Goal: Find specific page/section: Find specific page/section

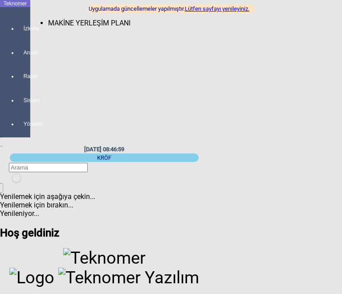
click at [18, 37] on div at bounding box center [24, 37] width 12 height 0
click at [70, 24] on div "MAKİNE YERLEŞİM PLANI" at bounding box center [201, 23] width 342 height 8
click at [73, 19] on span "MAKİNE YERLEŞİM PLANI" at bounding box center [89, 23] width 82 height 8
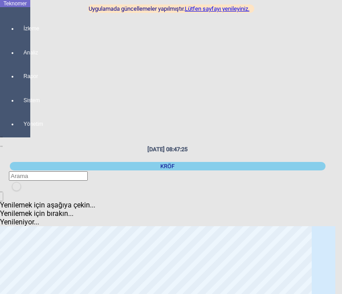
click at [202, 9] on link "Lütfen sayfayı yenileyiniz." at bounding box center [217, 8] width 65 height 7
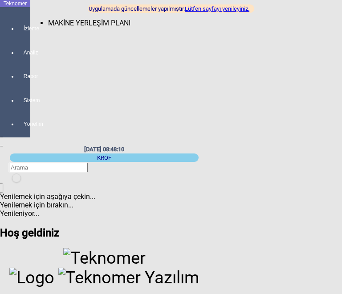
click at [20, 37] on div at bounding box center [24, 37] width 12 height 0
click at [49, 19] on span "MAKİNE YERLEŞİM PLANI" at bounding box center [89, 23] width 82 height 8
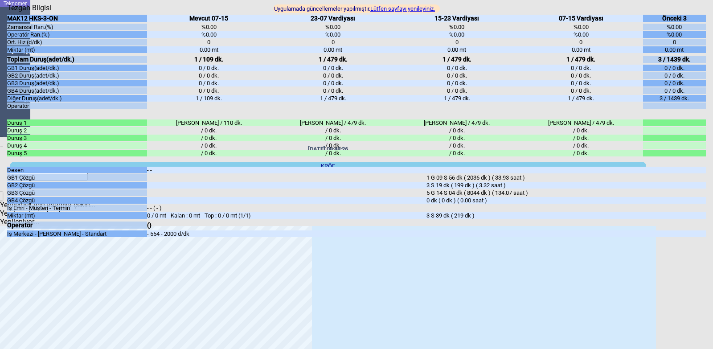
click at [7, 12] on icon "Kapat" at bounding box center [7, 12] width 0 height 0
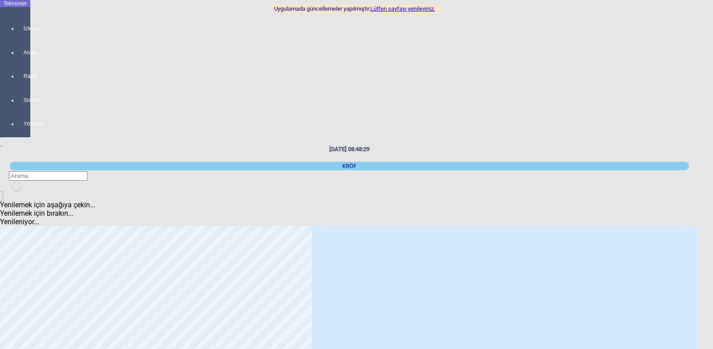
click at [342, 10] on link "Lütfen sayfayı yenileyiniz." at bounding box center [402, 8] width 65 height 7
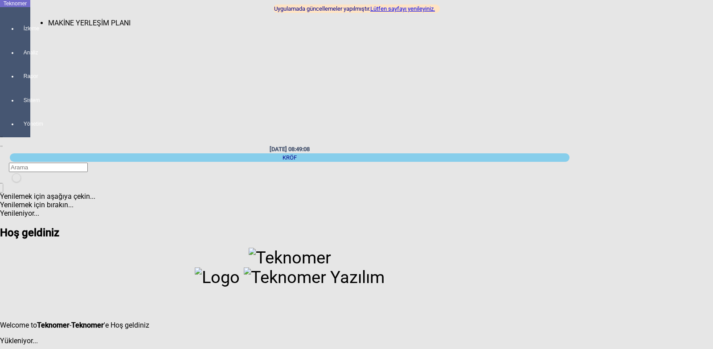
click at [18, 37] on div at bounding box center [24, 37] width 12 height 0
click at [48, 19] on span "MAKİNE YERLEŞİM PLANI" at bounding box center [89, 23] width 82 height 8
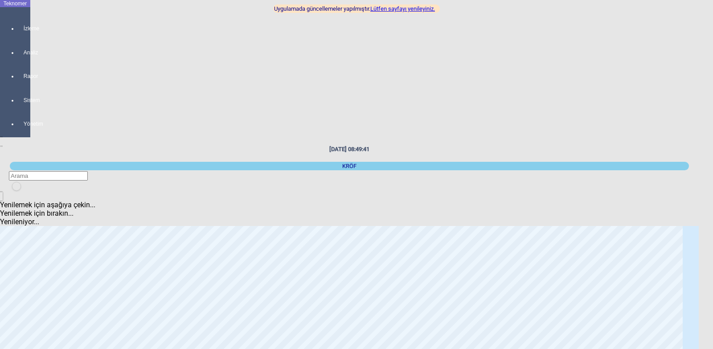
click at [392, 12] on link "Lütfen sayfayı yenileyiniz." at bounding box center [402, 8] width 65 height 7
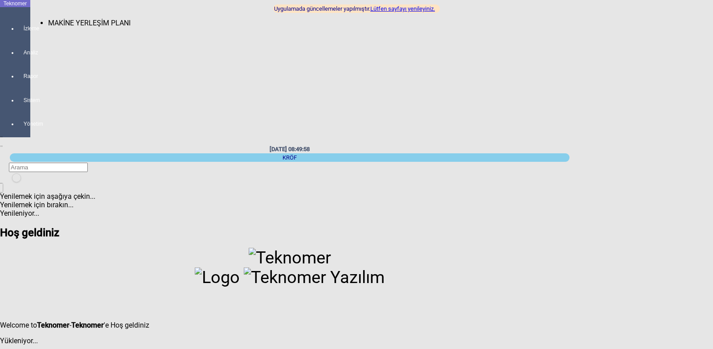
click at [18, 37] on div at bounding box center [24, 37] width 12 height 0
click at [48, 19] on span "MAKİNE YERLEŞİM PLANI" at bounding box center [89, 23] width 82 height 8
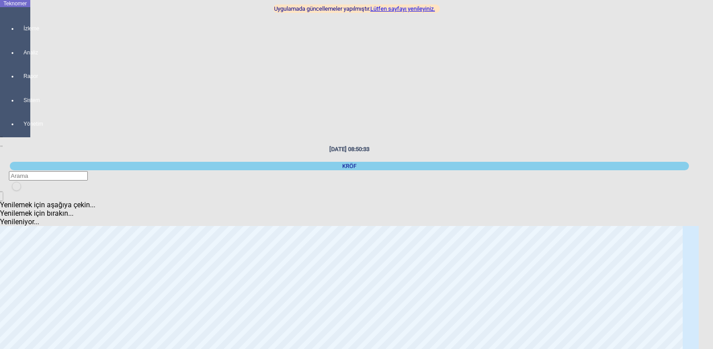
click at [388, 9] on link "Lütfen sayfayı yenileyiniz." at bounding box center [402, 8] width 65 height 7
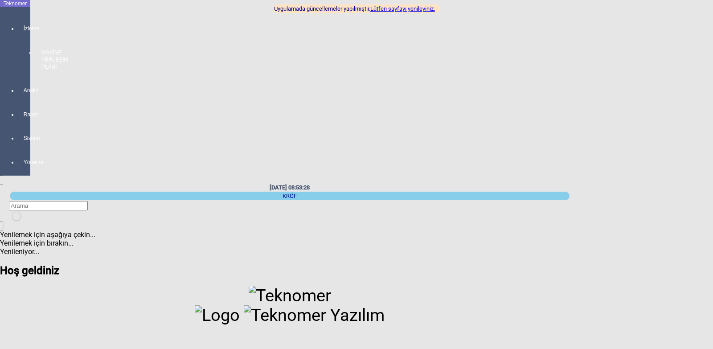
click at [23, 74] on div at bounding box center [24, 74] width 12 height 0
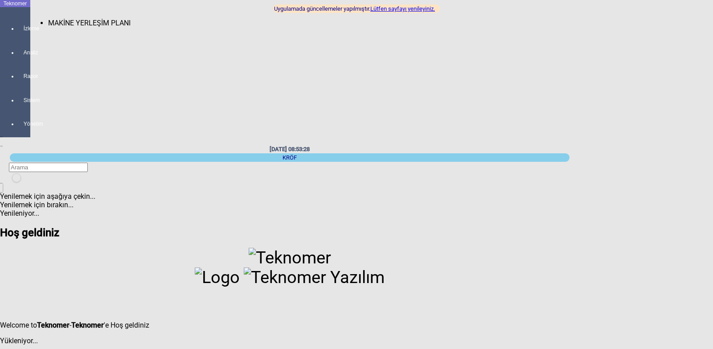
click at [48, 19] on span "MAKİNE YERLEŞİM PLANI" at bounding box center [89, 23] width 82 height 8
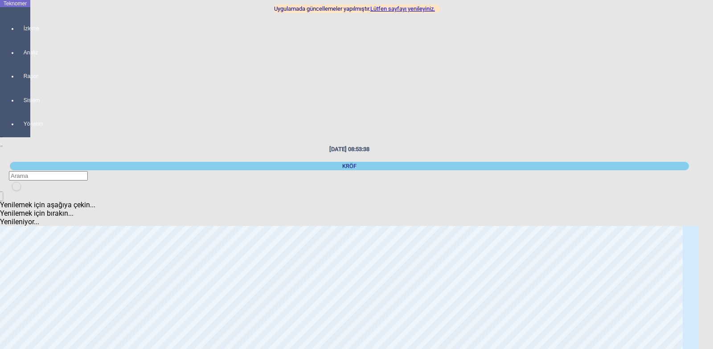
click at [416, 11] on link "Lütfen sayfayı yenileyiniz." at bounding box center [402, 8] width 65 height 7
